Goal: Obtain resource: Download file/media

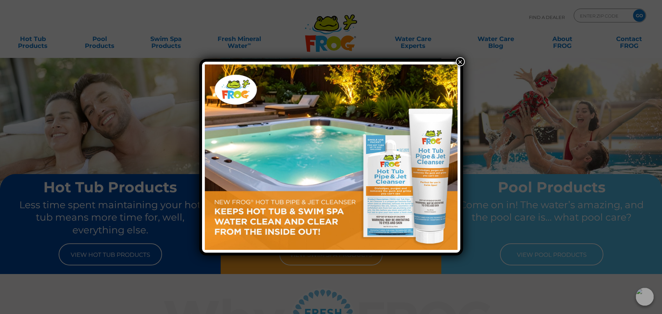
click at [460, 61] on button "×" at bounding box center [460, 61] width 9 height 9
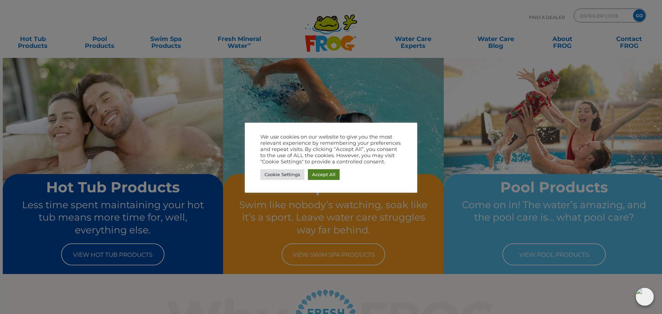
click at [322, 173] on link "Accept All" at bounding box center [324, 174] width 32 height 11
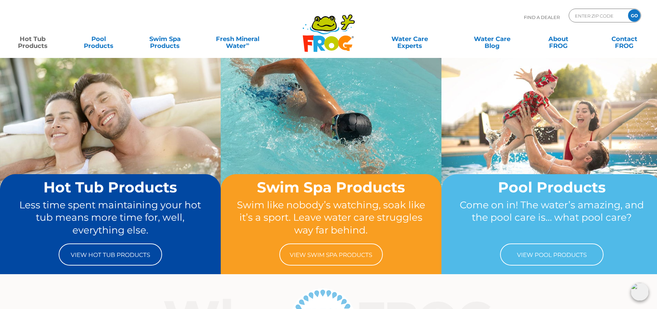
click at [33, 41] on link "Hot Tub Products" at bounding box center [32, 39] width 51 height 14
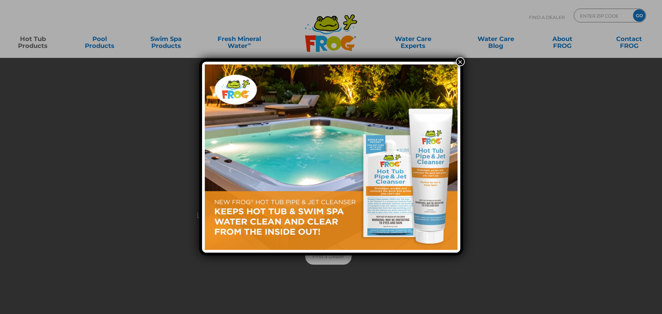
click at [459, 60] on button "×" at bounding box center [460, 61] width 9 height 9
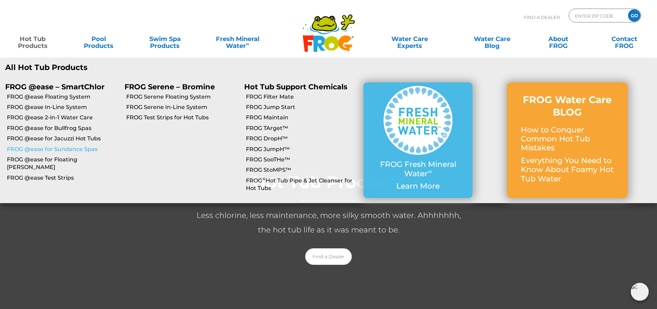
click at [72, 148] on link "FROG @ease for Sundance Spas" at bounding box center [63, 149] width 112 height 8
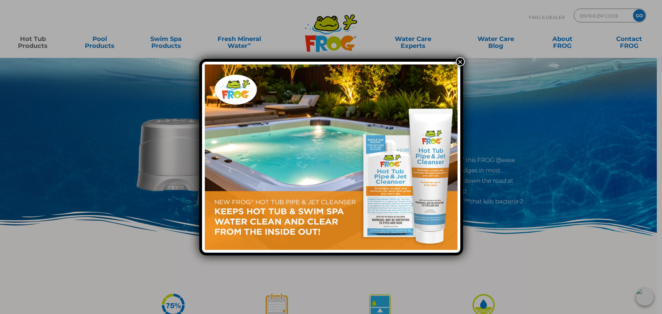
click at [460, 62] on button "×" at bounding box center [460, 61] width 9 height 9
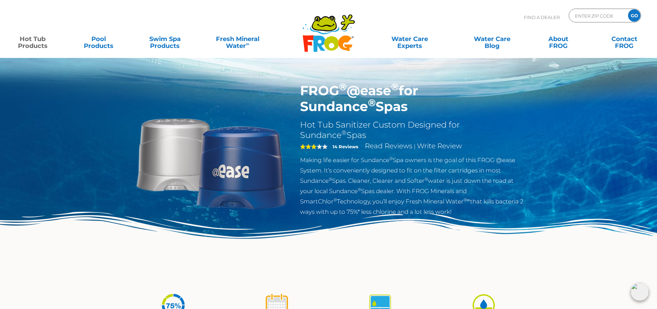
click at [303, 91] on h1 "FROG ® @ease ® for Sundance ® Spas" at bounding box center [412, 99] width 225 height 32
drag, startPoint x: 301, startPoint y: 92, endPoint x: 333, endPoint y: 110, distance: 36.9
click at [333, 110] on h1 "FROG ® @ease ® for Sundance ® Spas" at bounding box center [412, 99] width 225 height 32
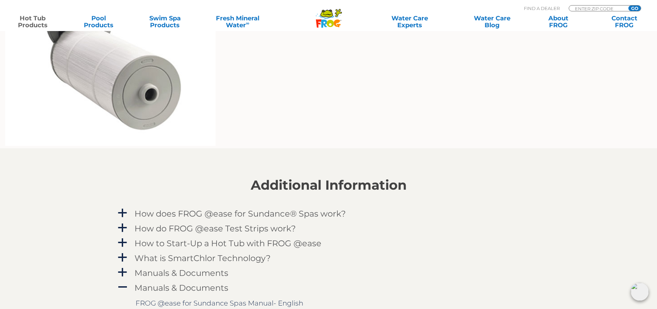
scroll to position [689, 0]
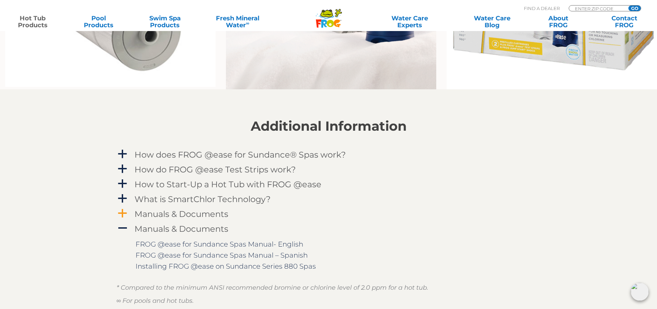
click at [121, 212] on span "a" at bounding box center [122, 213] width 10 height 10
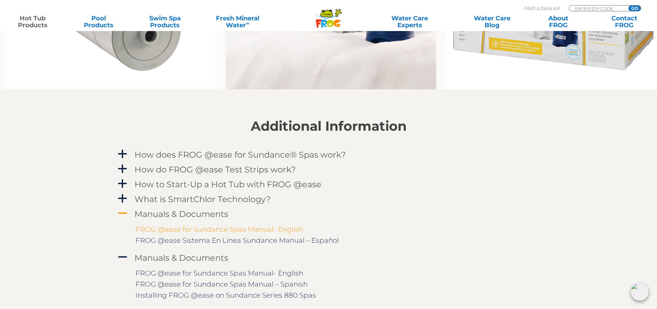
click at [220, 227] on link "FROG @ease for Sundance Spas Manual- English" at bounding box center [218, 229] width 167 height 8
